Goal: Transaction & Acquisition: Purchase product/service

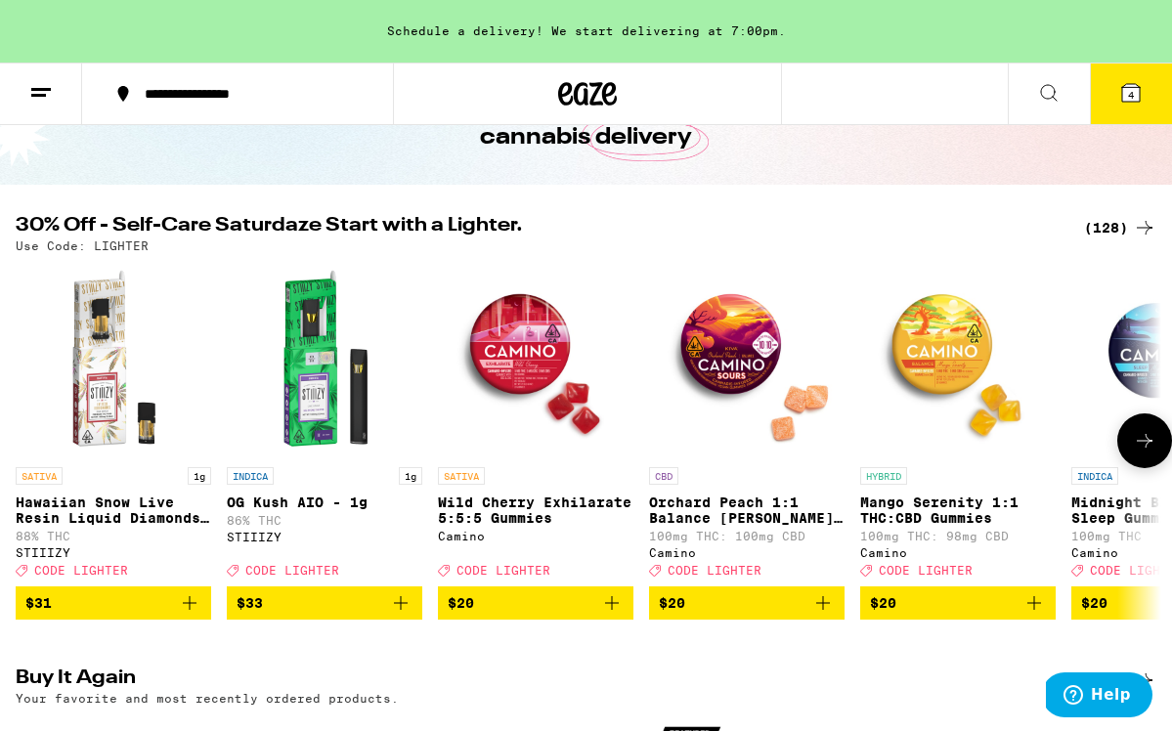
scroll to position [141, 0]
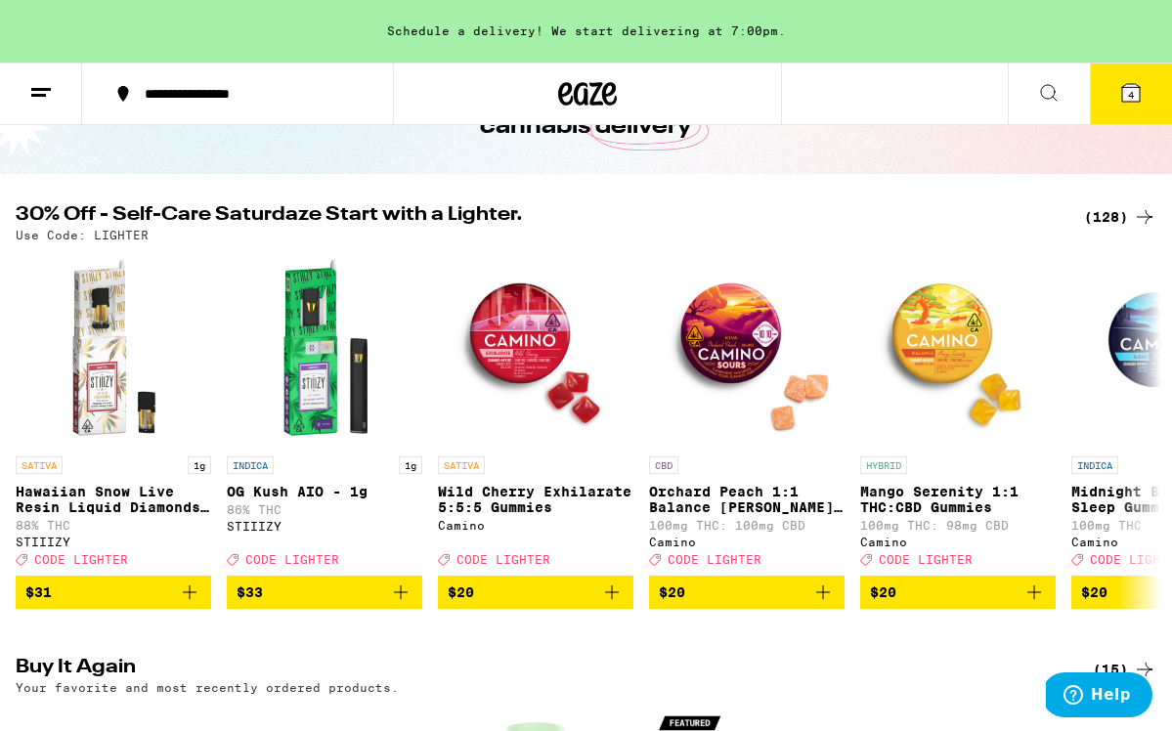
click at [1140, 81] on icon at bounding box center [1130, 92] width 23 height 23
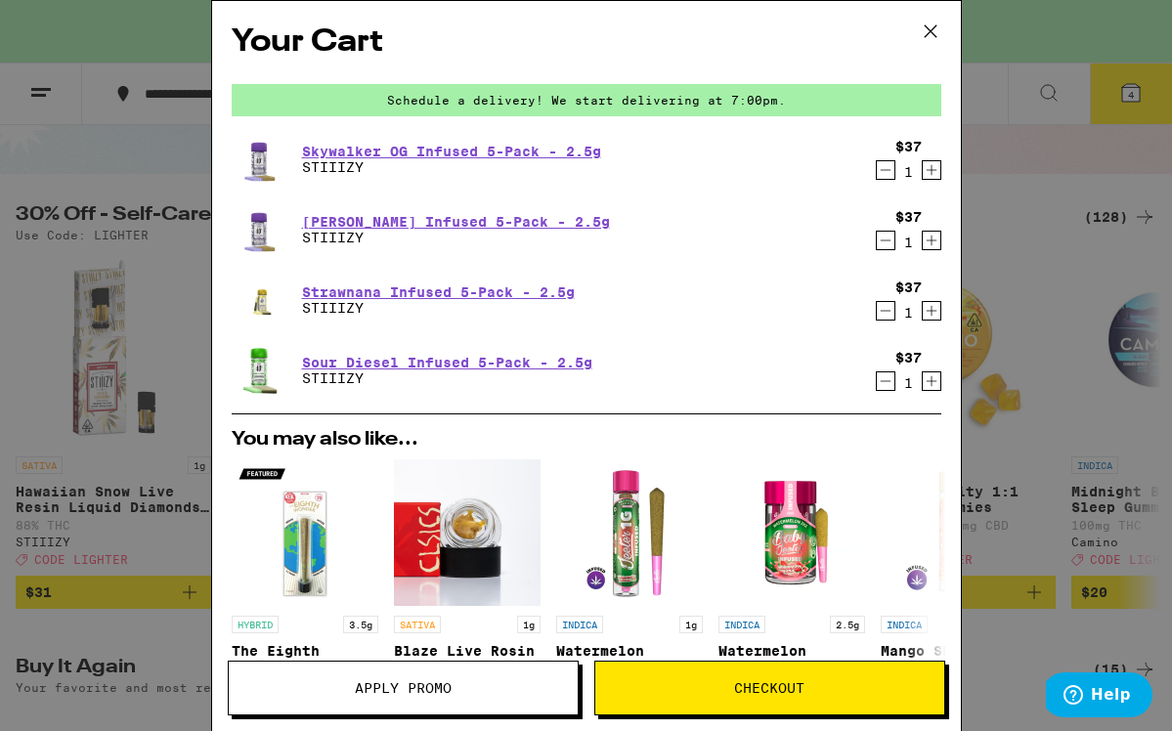
click at [929, 29] on icon at bounding box center [930, 31] width 29 height 29
